Goal: Information Seeking & Learning: Check status

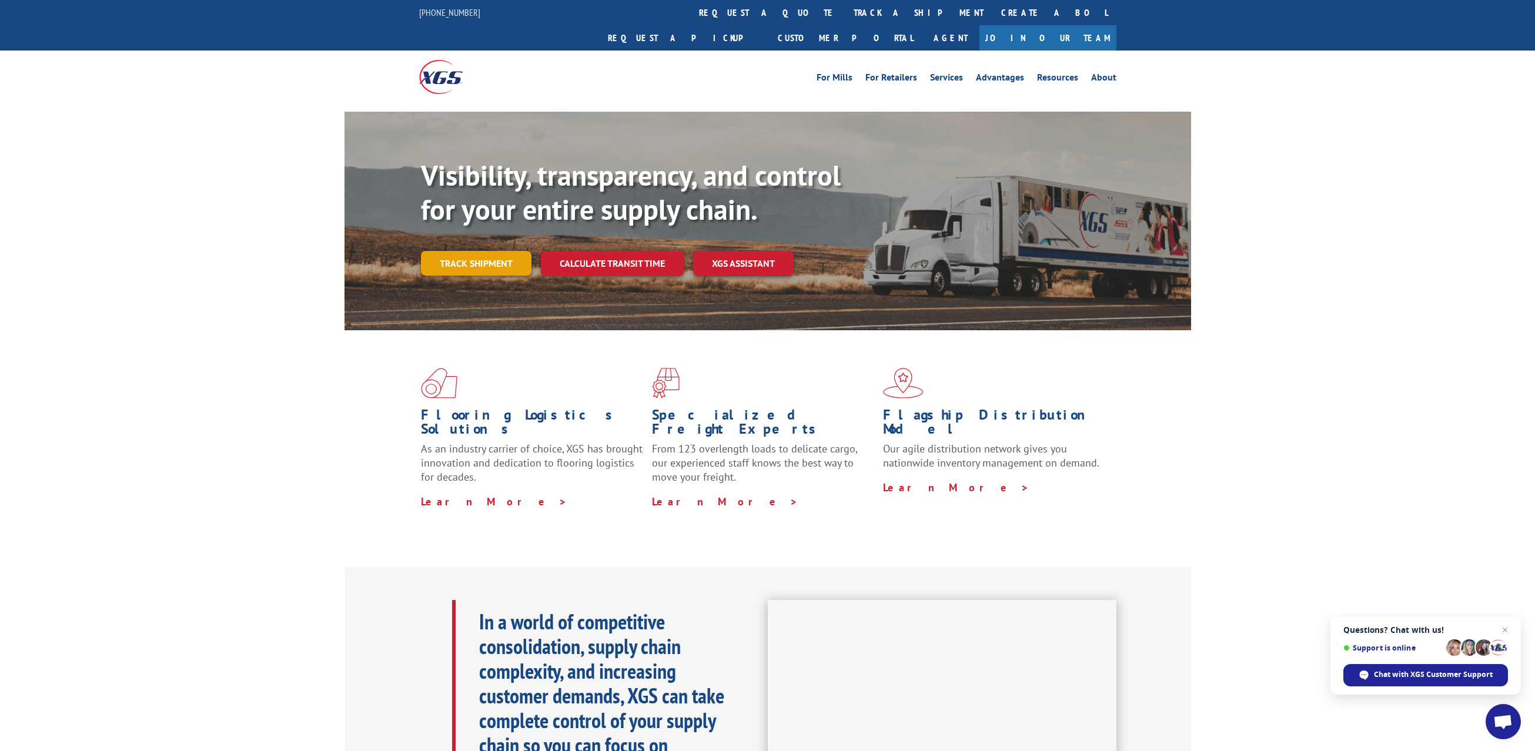
click at [499, 251] on link "Track shipment" at bounding box center [476, 263] width 111 height 25
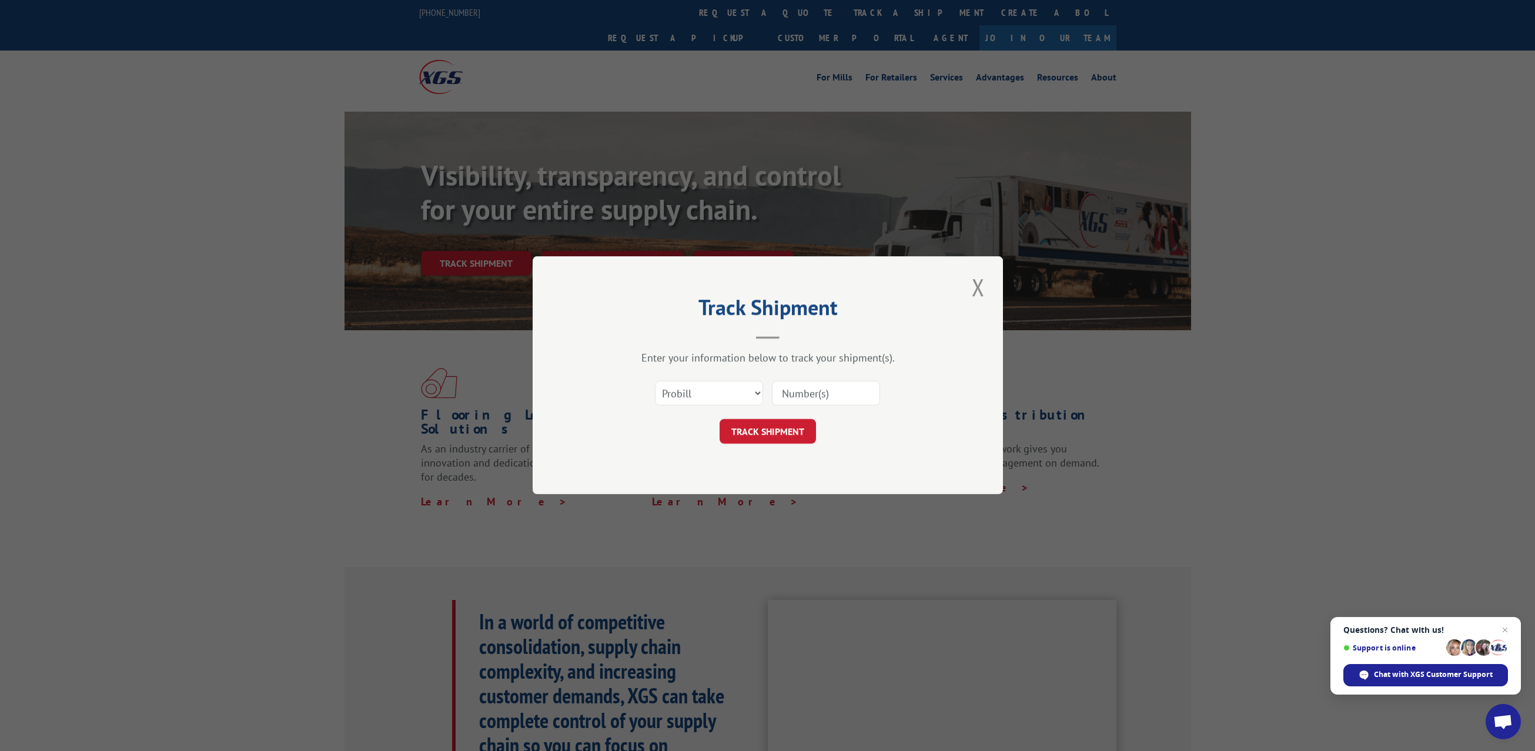
click at [789, 397] on input at bounding box center [826, 394] width 108 height 25
click at [753, 393] on select "Select category... Probill BOL PO" at bounding box center [709, 394] width 108 height 25
click at [815, 396] on input at bounding box center [826, 394] width 108 height 25
paste input "17401535"
type input "17401535"
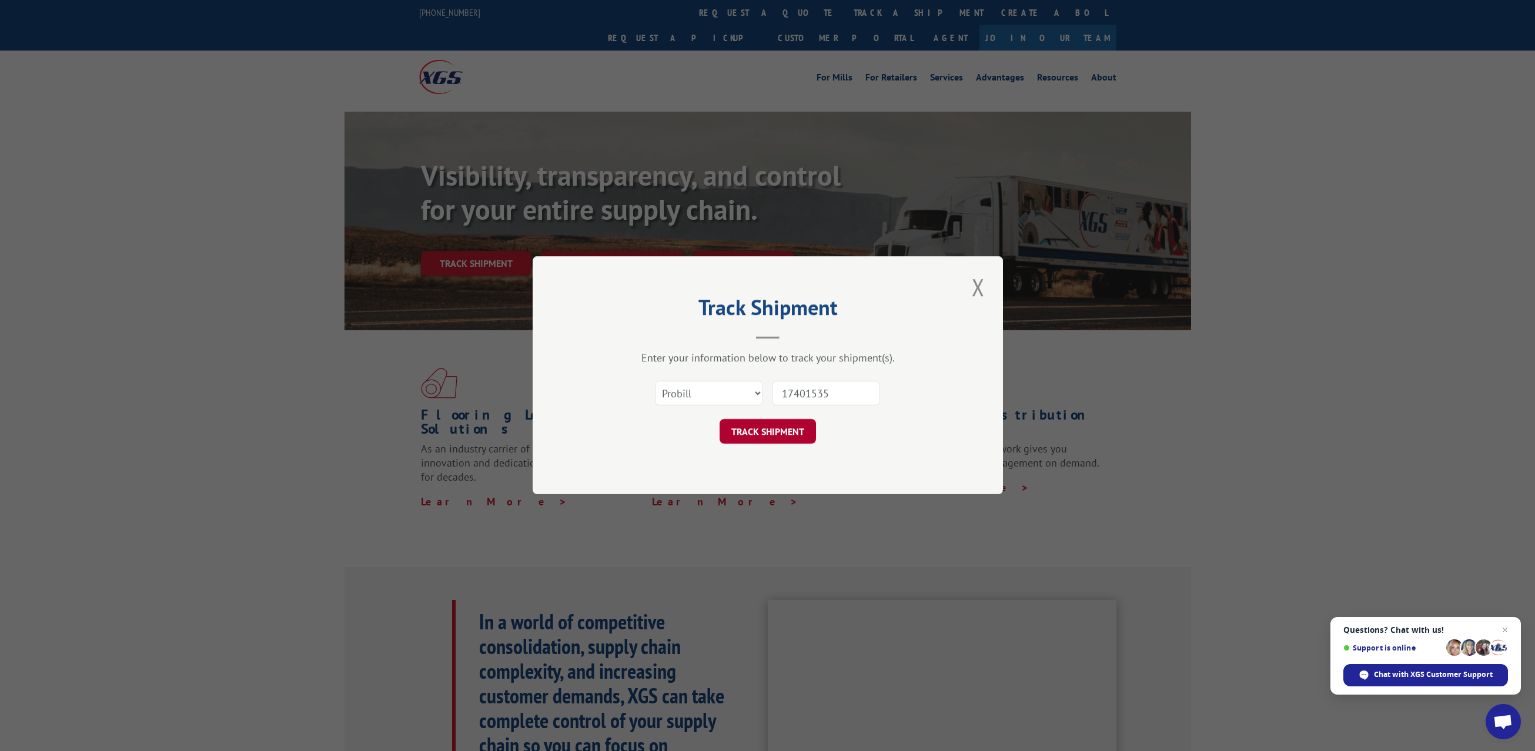
click at [770, 433] on button "TRACK SHIPMENT" at bounding box center [768, 432] width 96 height 25
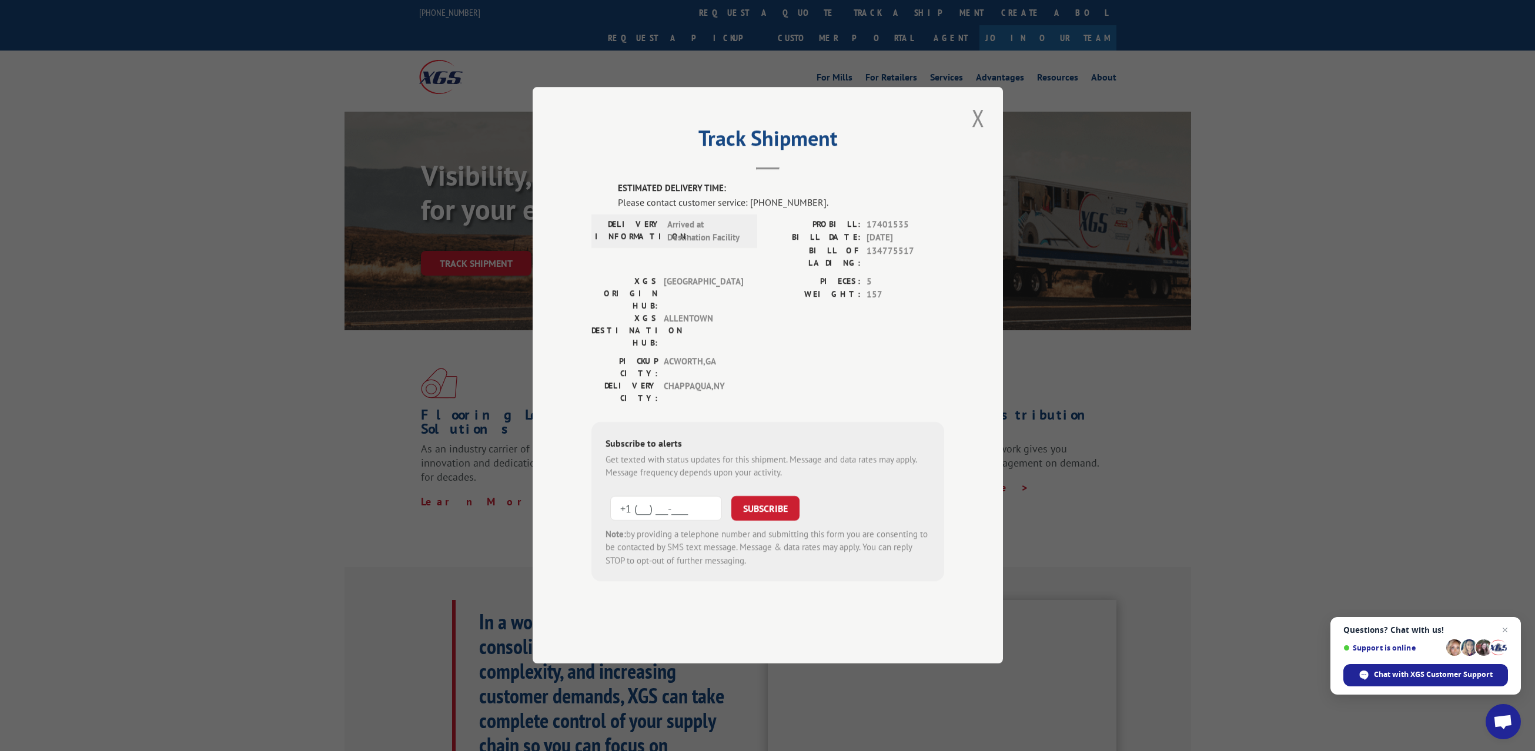
click at [665, 496] on input "+1 (___) ___-____" at bounding box center [666, 508] width 112 height 25
type input "[PHONE_NUMBER]"
click at [765, 496] on button "SUBSCRIBE" at bounding box center [765, 508] width 68 height 25
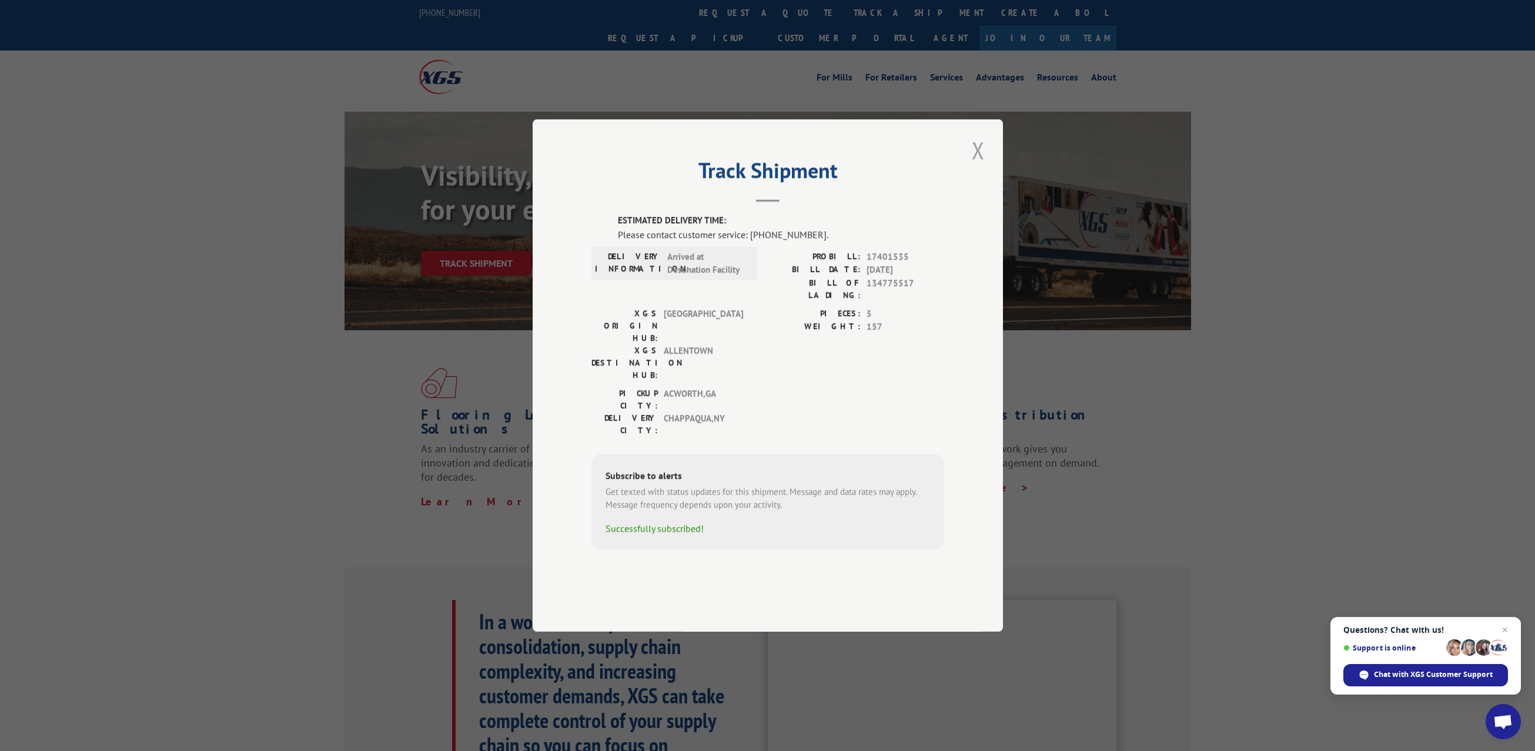
click at [979, 166] on button "Close modal" at bounding box center [978, 150] width 20 height 32
